Goal: Use online tool/utility

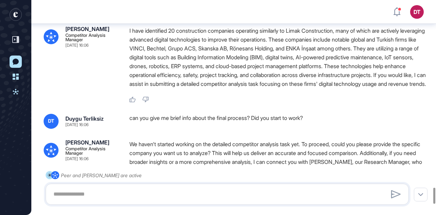
scroll to position [2509, 0]
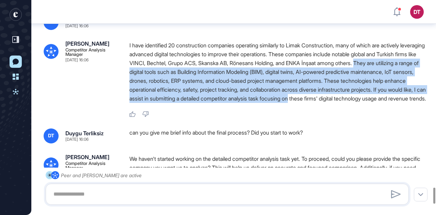
drag, startPoint x: 411, startPoint y: 115, endPoint x: 417, endPoint y: 153, distance: 38.6
click at [417, 103] on p "I have identified 20 construction companies operating similarly to Limak Constr…" at bounding box center [280, 72] width 300 height 62
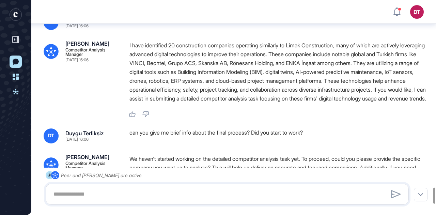
click at [372, 103] on p "I have identified 20 construction companies operating similarly to Limak Constr…" at bounding box center [280, 72] width 300 height 62
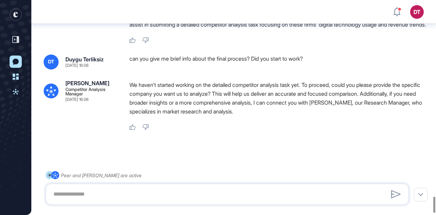
scroll to position [2577, 0]
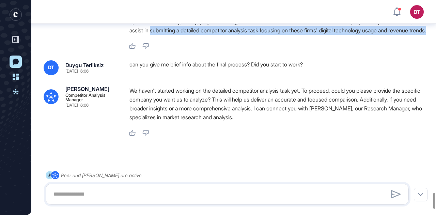
drag, startPoint x: 271, startPoint y: 83, endPoint x: 348, endPoint y: 96, distance: 78.7
click at [348, 35] on p "I have identified 20 construction companies operating similarly to Limak Constr…" at bounding box center [280, 4] width 300 height 62
copy p "submitting a detailed competitor analysis task focusing on these firms' digital…"
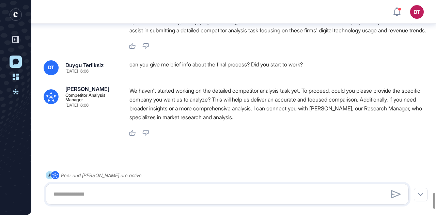
click at [153, 186] on div at bounding box center [227, 194] width 363 height 21
click at [158, 196] on textarea at bounding box center [227, 195] width 356 height 14
type textarea "*"
type textarea "**********"
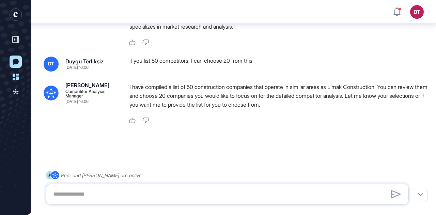
scroll to position [2724, 0]
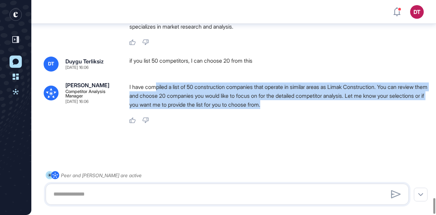
drag, startPoint x: 155, startPoint y: 91, endPoint x: 423, endPoint y: 112, distance: 268.1
click at [423, 109] on p "I have compiled a list of 50 construction companies that operate in similar are…" at bounding box center [280, 96] width 300 height 27
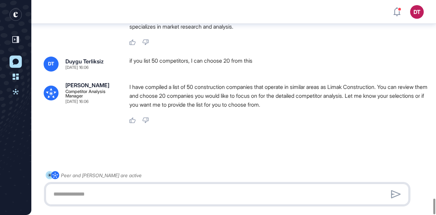
click at [134, 196] on textarea at bounding box center [227, 195] width 356 height 14
type textarea "**********"
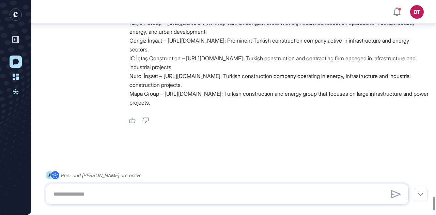
scroll to position [3130, 0]
